Goal: Transaction & Acquisition: Purchase product/service

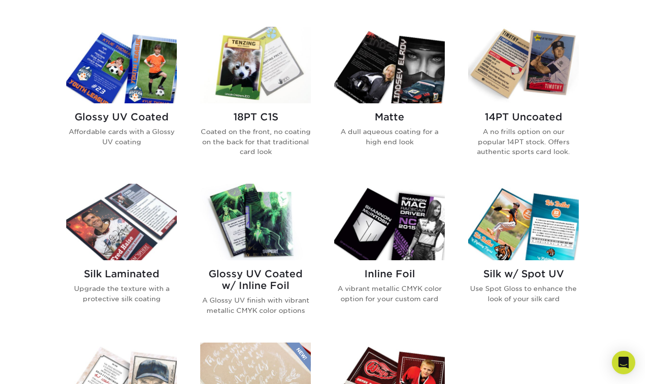
scroll to position [442, 0]
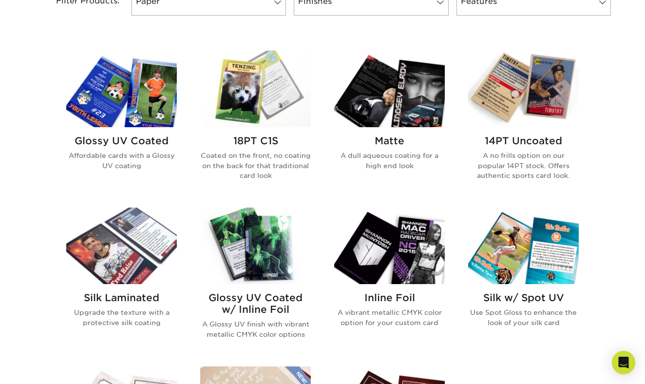
click at [146, 122] on img at bounding box center [121, 89] width 111 height 77
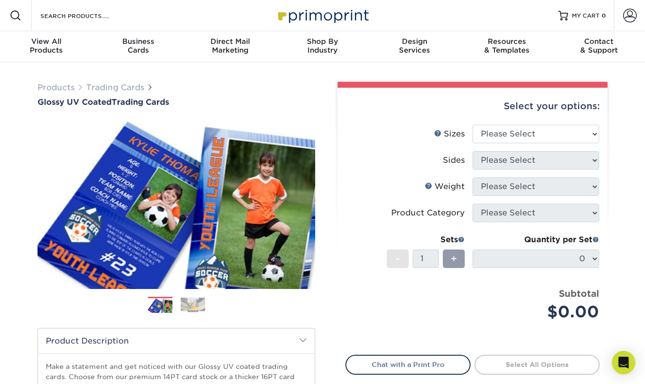
scroll to position [1, 0]
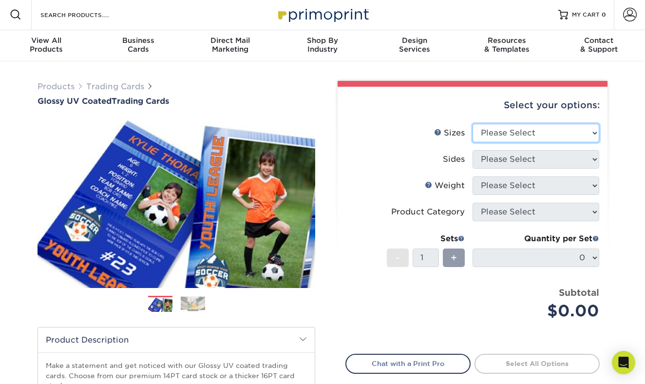
select select "2.50x3.50"
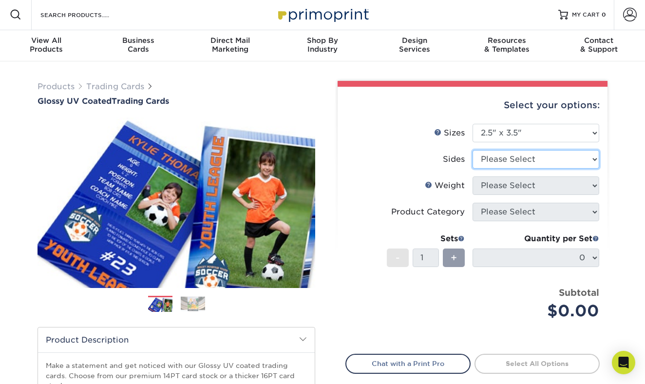
select select "13abbda7-1d64-4f25-8bb2-c179b224825d"
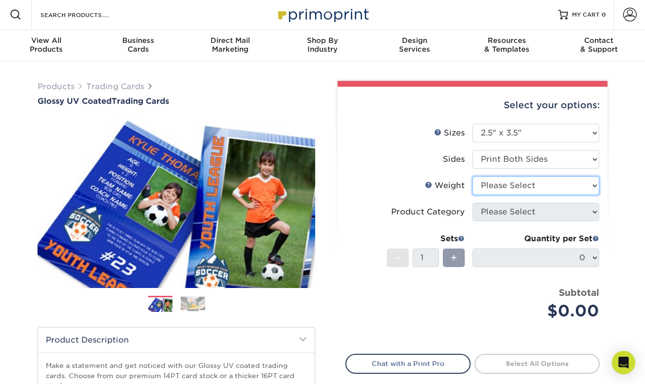
select select "16PT"
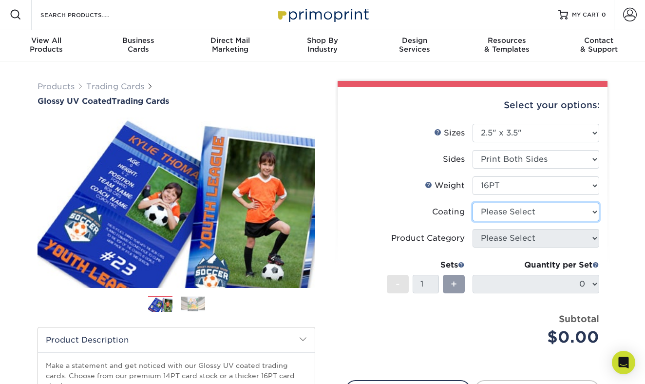
select select "1e8116af-acfc-44b1-83dc-8181aa338834"
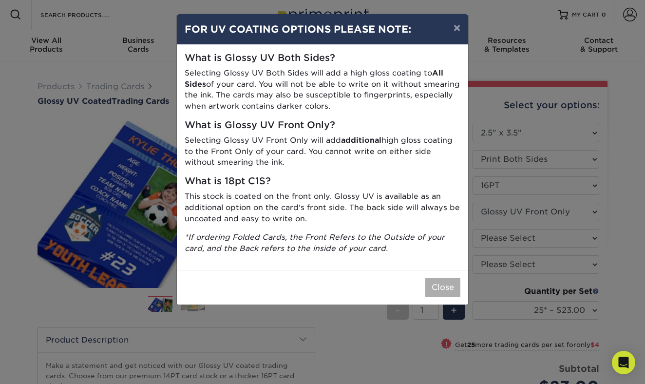
click at [446, 278] on button "Close" at bounding box center [442, 287] width 35 height 19
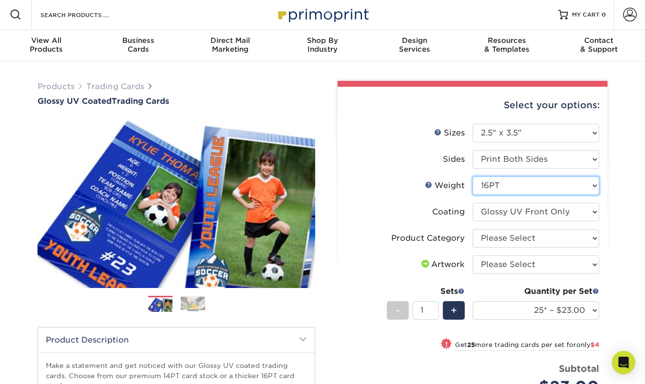
select select "18PTC1S"
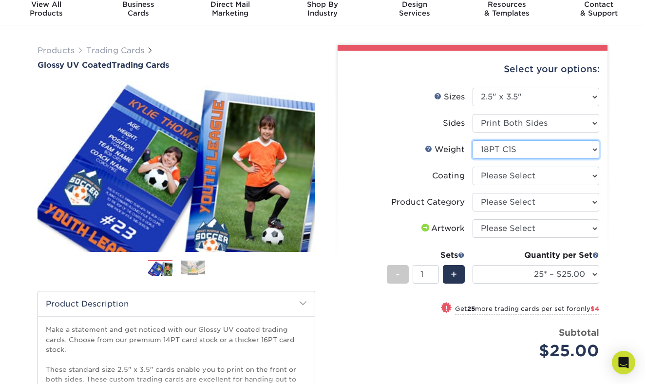
scroll to position [40, 0]
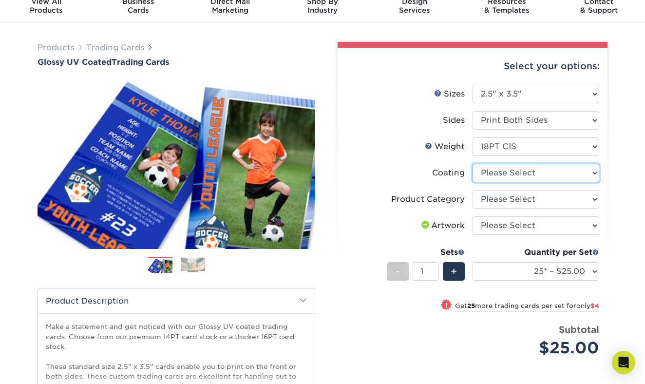
select select "1e8116af-acfc-44b1-83dc-8181aa338834"
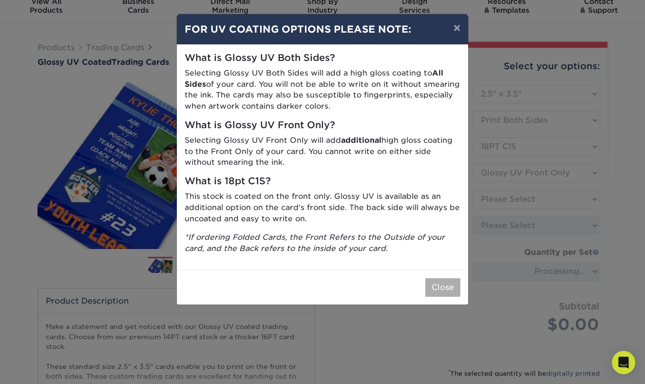
click at [443, 278] on button "Close" at bounding box center [442, 287] width 35 height 19
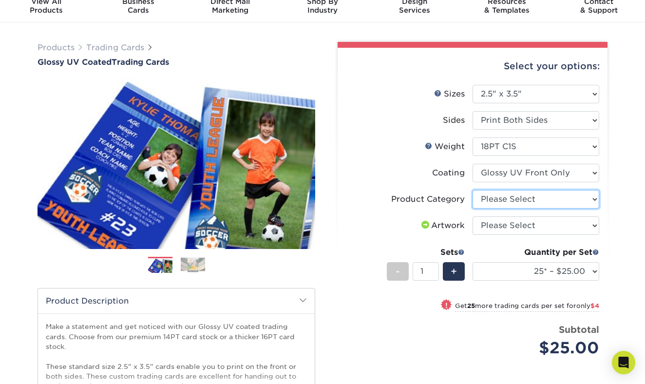
select select "c2f9bce9-36c2-409d-b101-c29d9d031e18"
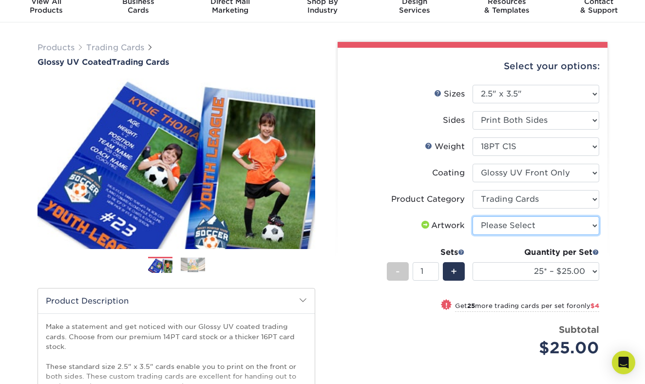
select select "upload"
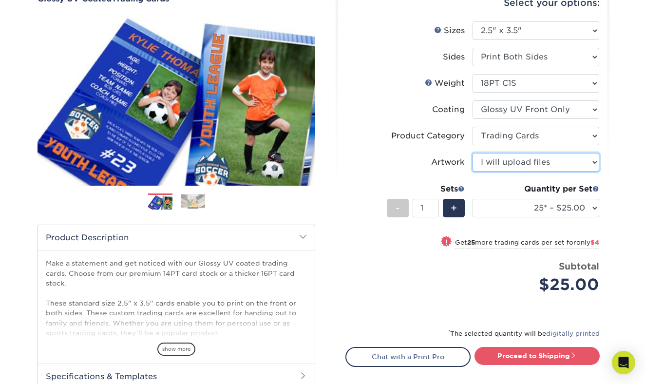
scroll to position [107, 0]
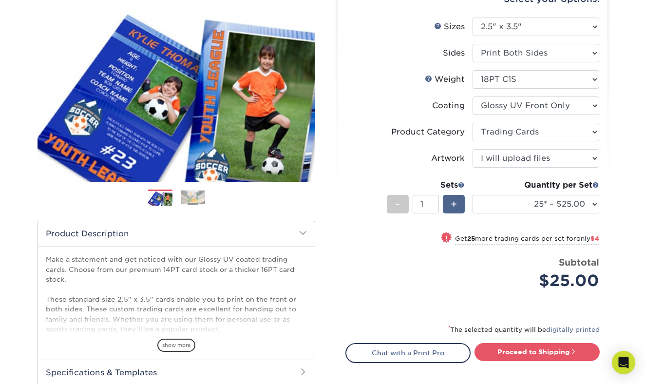
click at [457, 202] on span "+" at bounding box center [454, 204] width 6 height 15
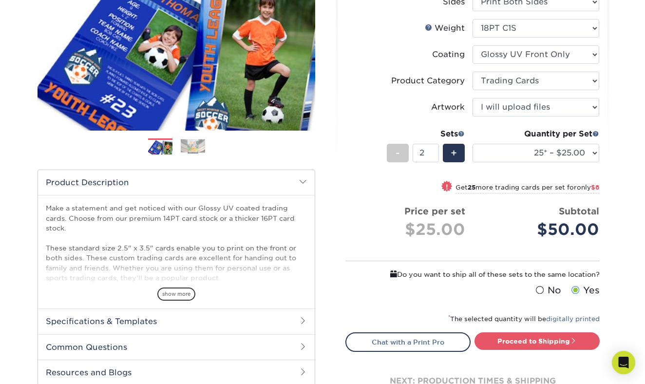
scroll to position [144, 0]
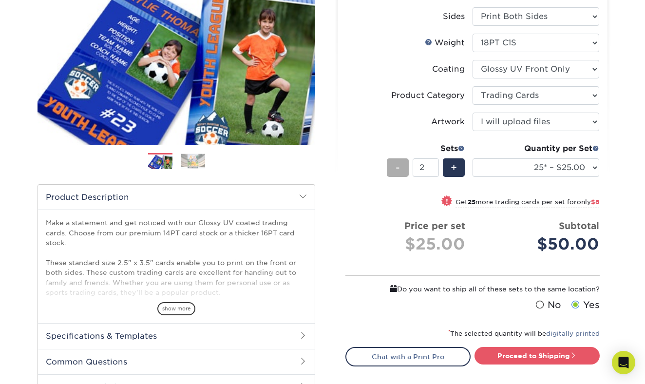
click at [400, 169] on span "-" at bounding box center [398, 167] width 4 height 15
type input "1"
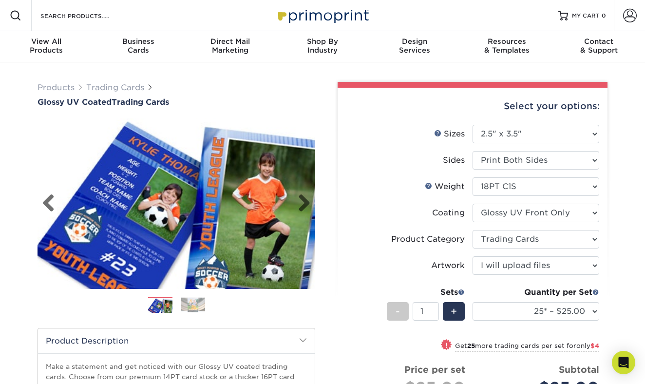
scroll to position [0, 0]
